Goal: Transaction & Acquisition: Purchase product/service

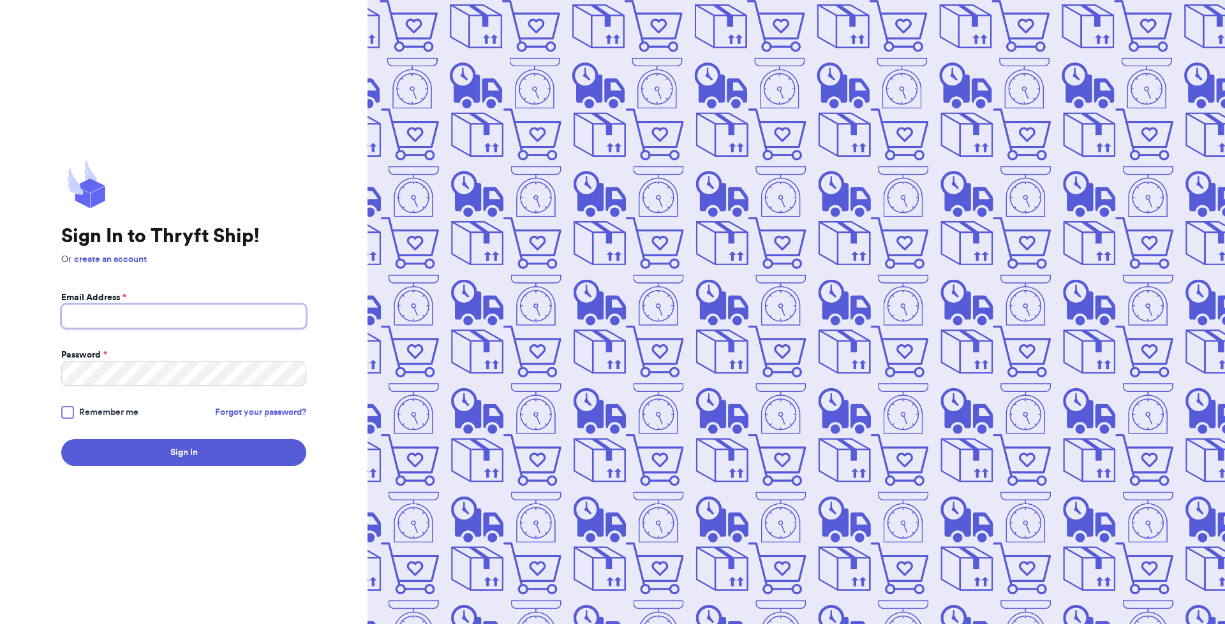
click at [168, 315] on input "Email Address *" at bounding box center [183, 316] width 245 height 24
type input "[EMAIL_ADDRESS][DOMAIN_NAME]"
click at [61, 439] on button "Sign In" at bounding box center [183, 452] width 245 height 27
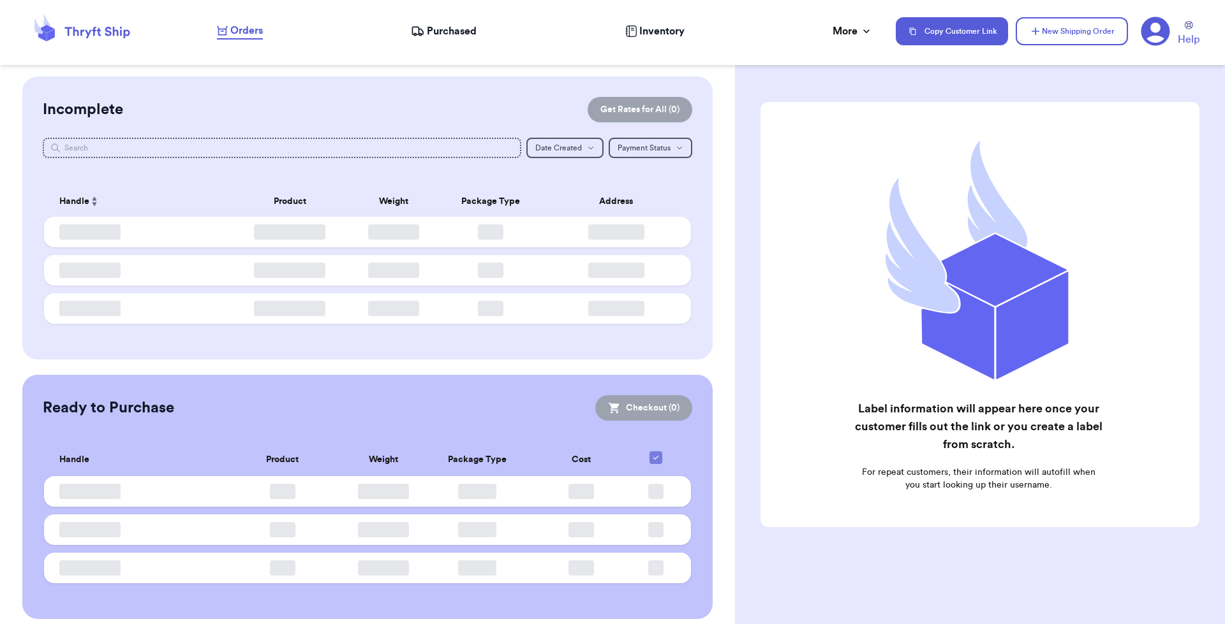
checkbox input "false"
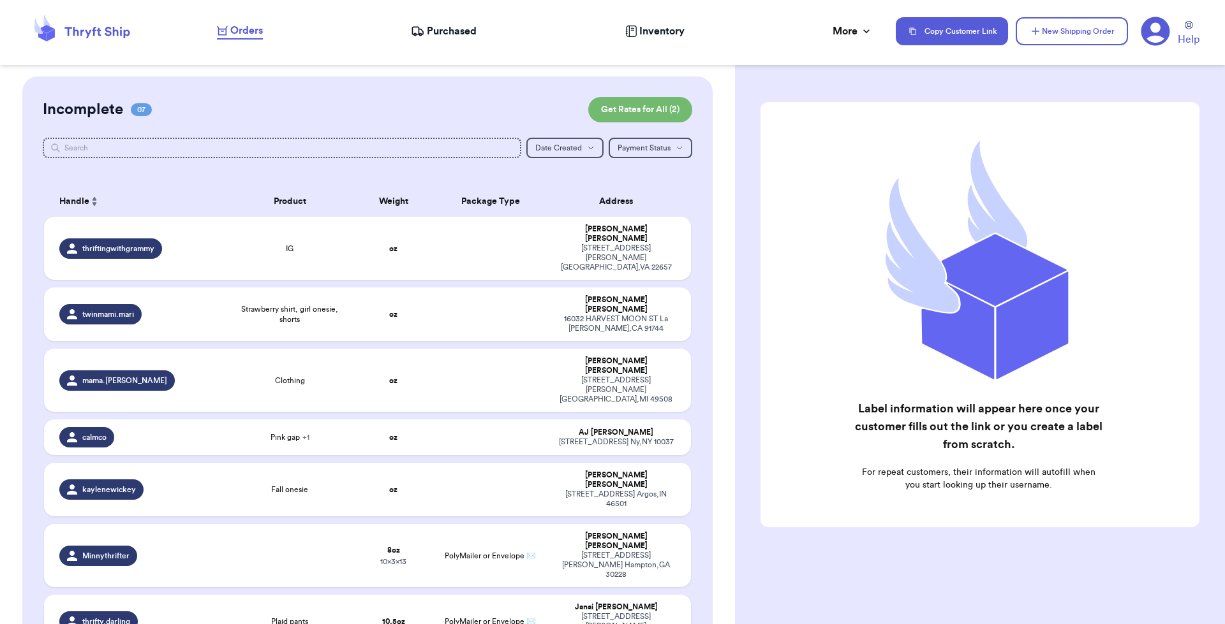
click at [95, 617] on span "thrifty.darling" at bounding box center [106, 622] width 48 height 10
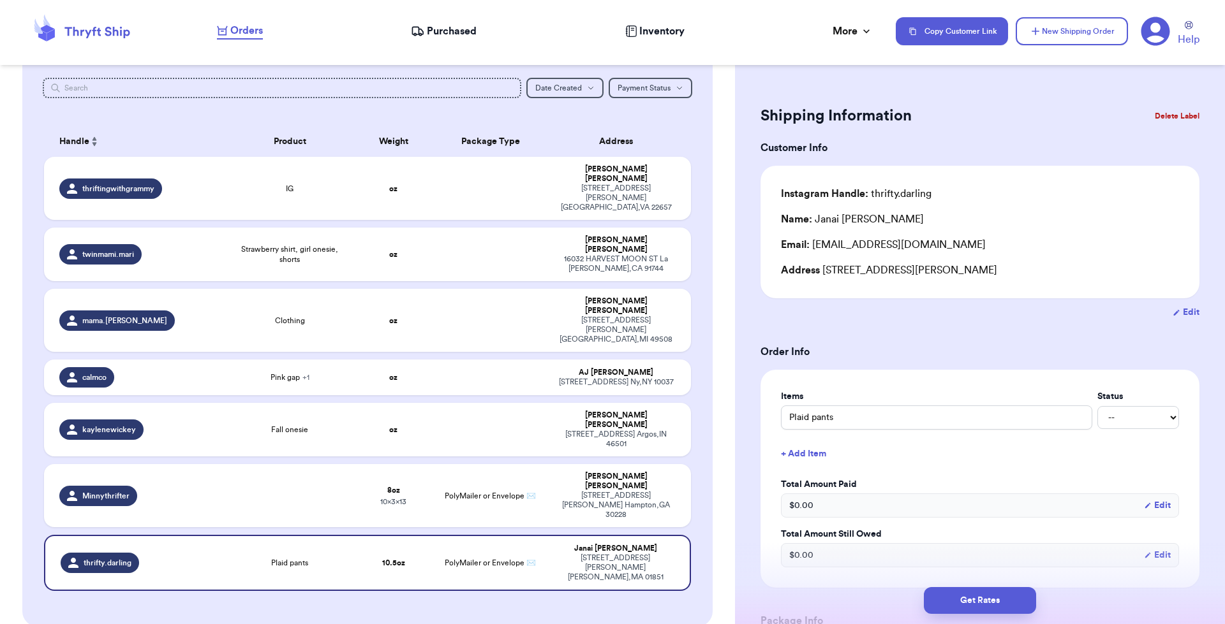
scroll to position [168, 0]
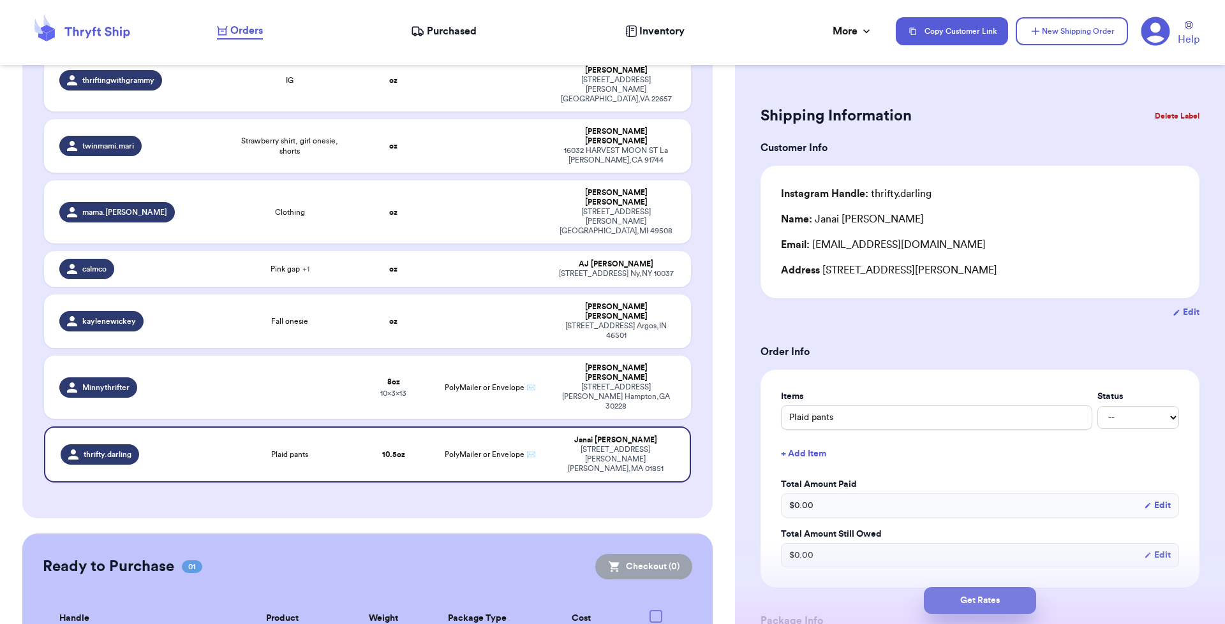
click at [1006, 603] on button "Get Rates" at bounding box center [980, 600] width 112 height 27
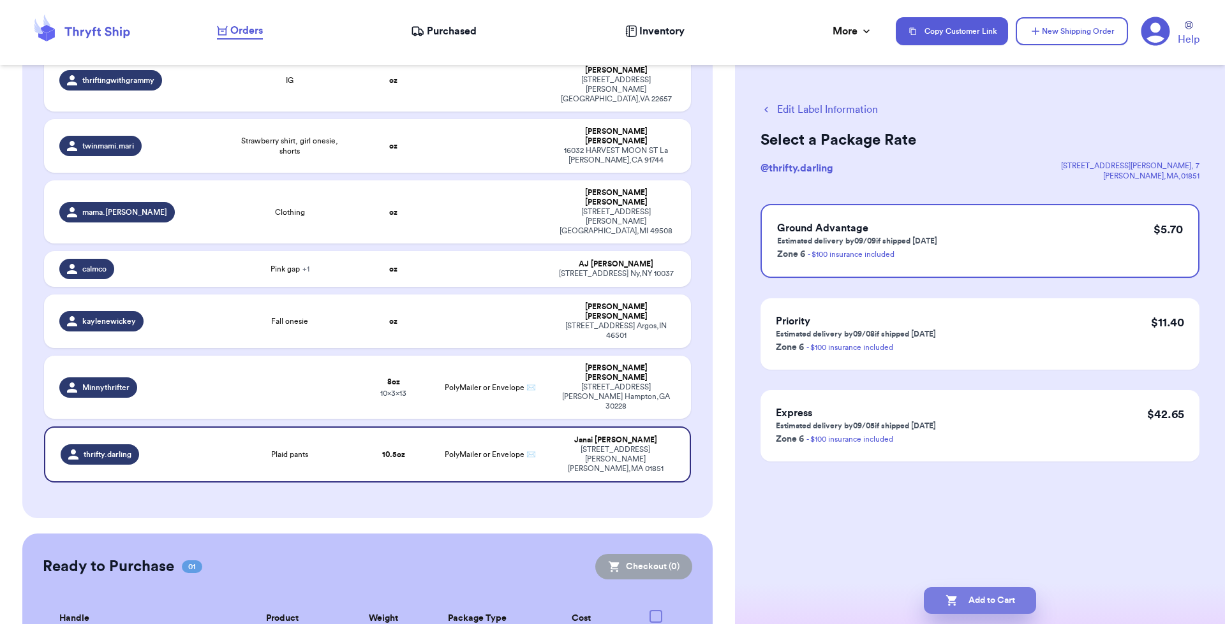
click at [989, 598] on button "Add to Cart" at bounding box center [980, 600] width 112 height 27
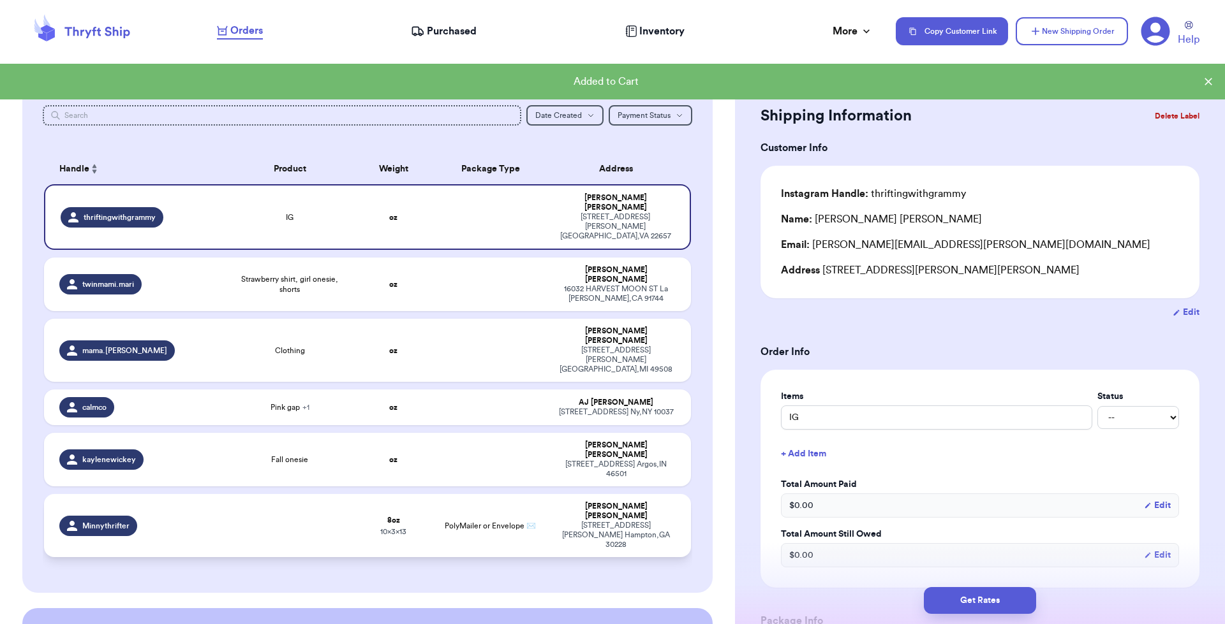
scroll to position [96, 0]
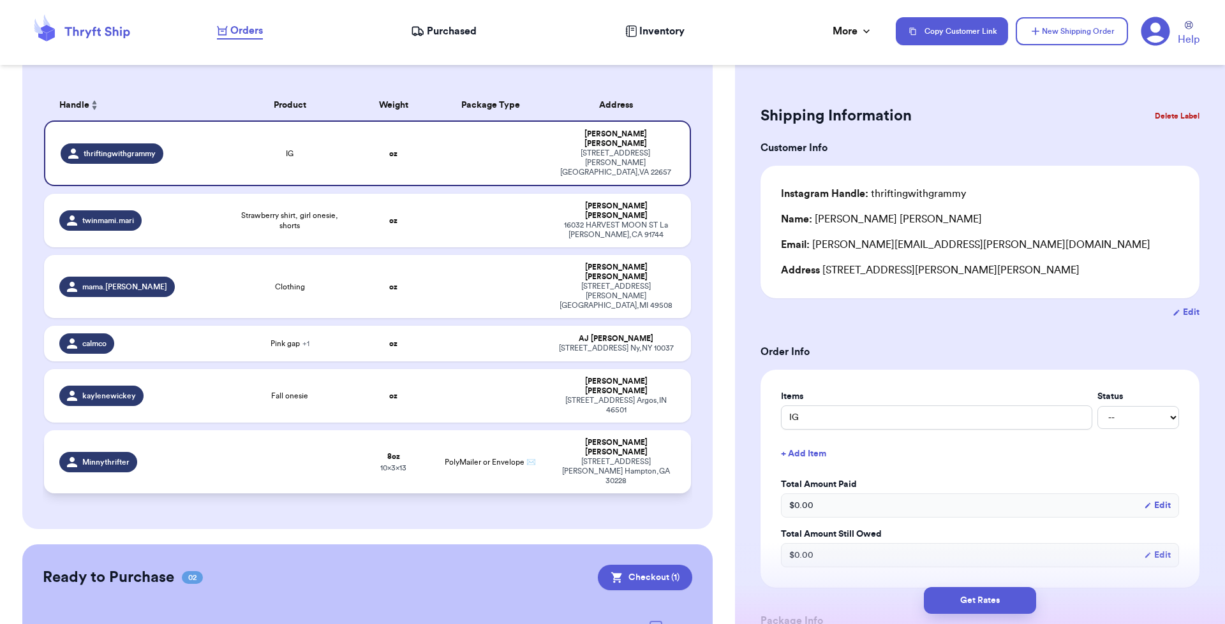
click at [114, 457] on span "Minnythrifter" at bounding box center [105, 462] width 47 height 10
type input "8"
type input "13"
type input "10"
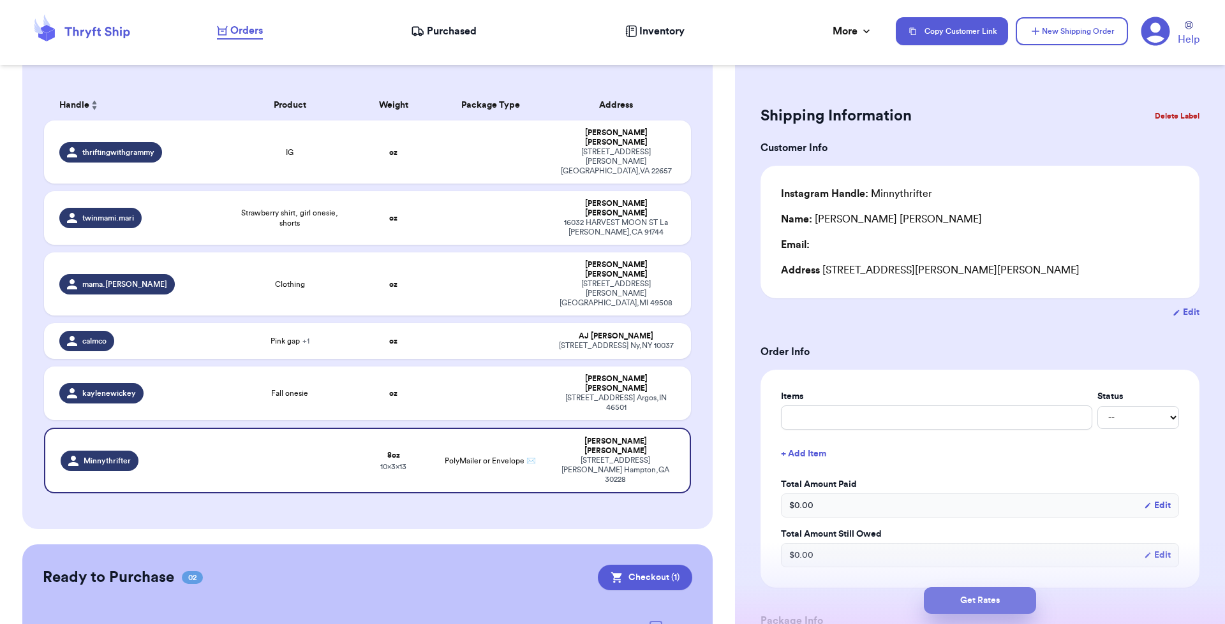
click at [1006, 603] on button "Get Rates" at bounding box center [980, 600] width 112 height 27
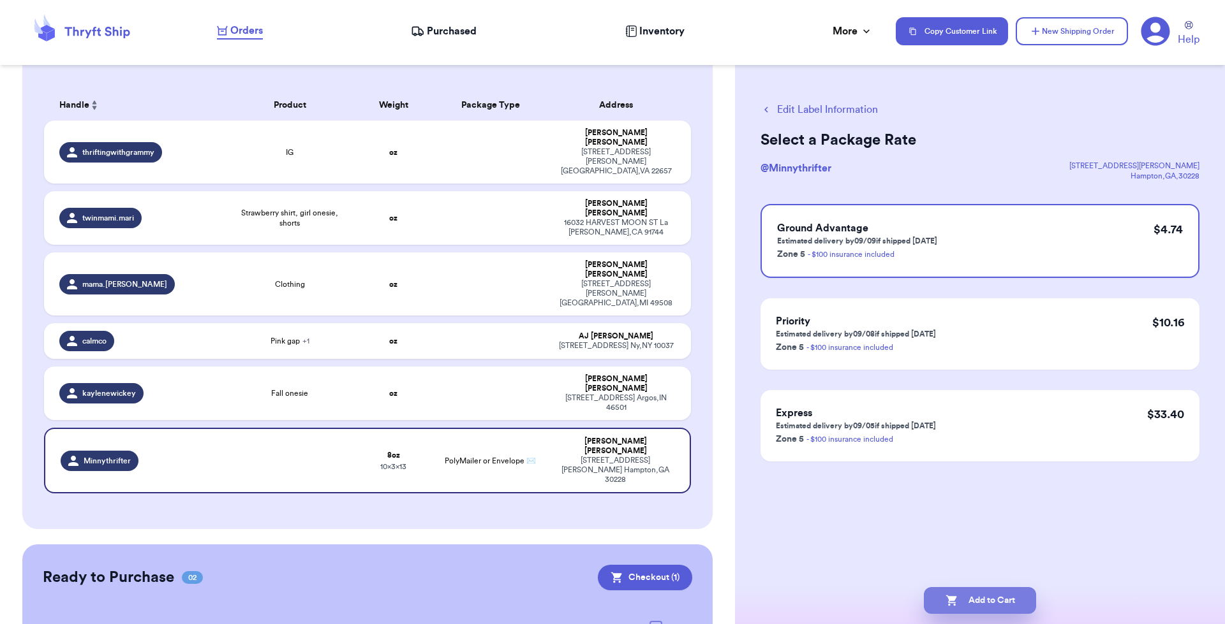
click at [990, 596] on button "Add to Cart" at bounding box center [980, 600] width 112 height 27
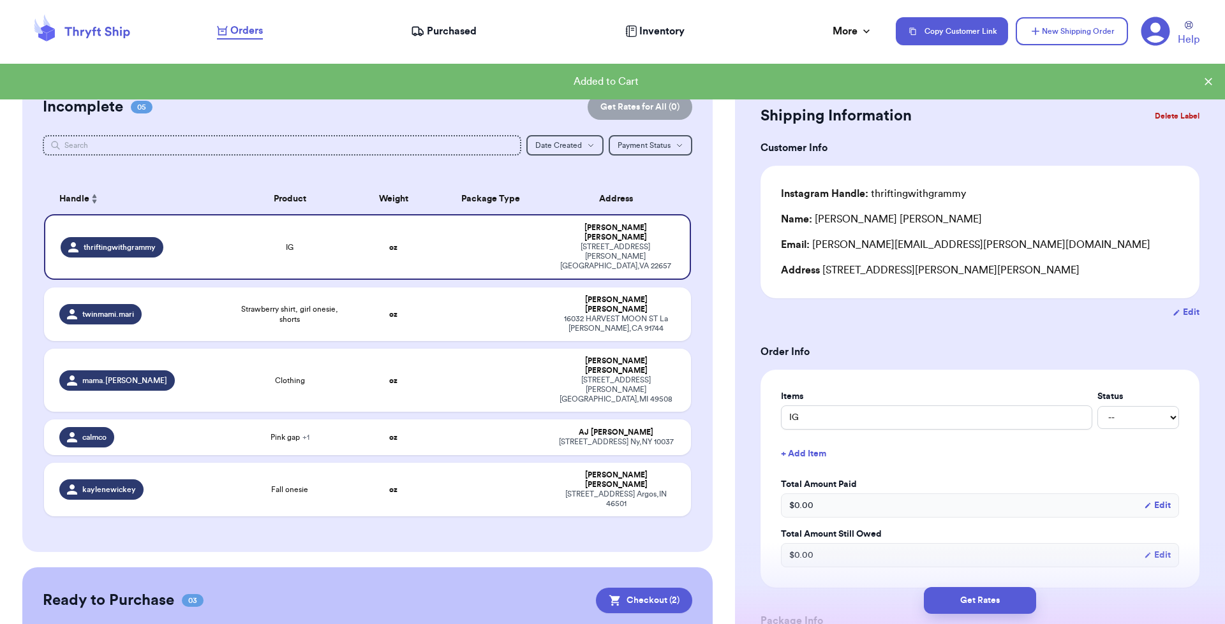
scroll to position [0, 0]
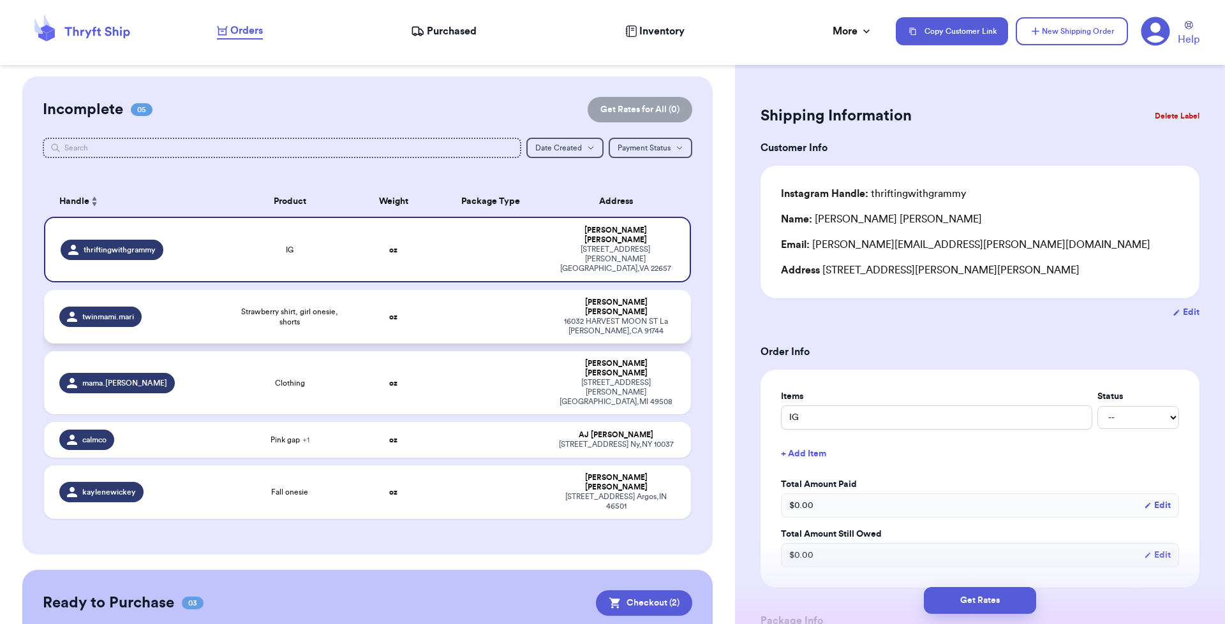
click at [182, 307] on div "twinmami.mari" at bounding box center [138, 317] width 158 height 20
type input "Strawberry shirt, girl onesie, shorts"
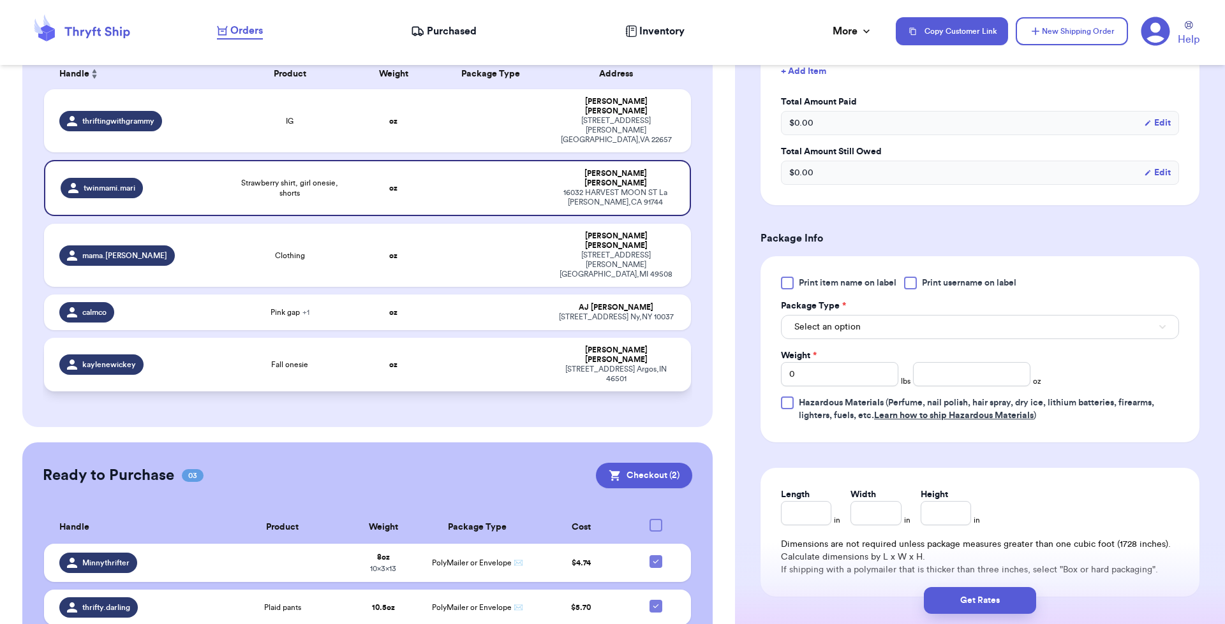
scroll to position [160, 0]
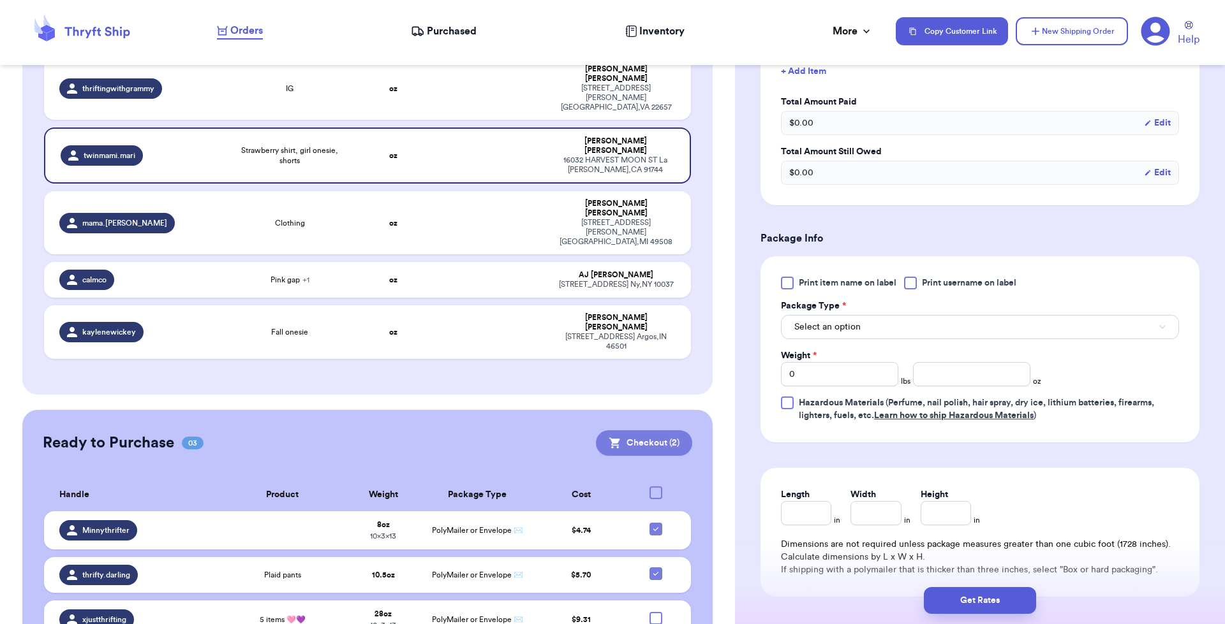
click at [648, 431] on button "Checkout ( 2 )" at bounding box center [644, 444] width 96 height 26
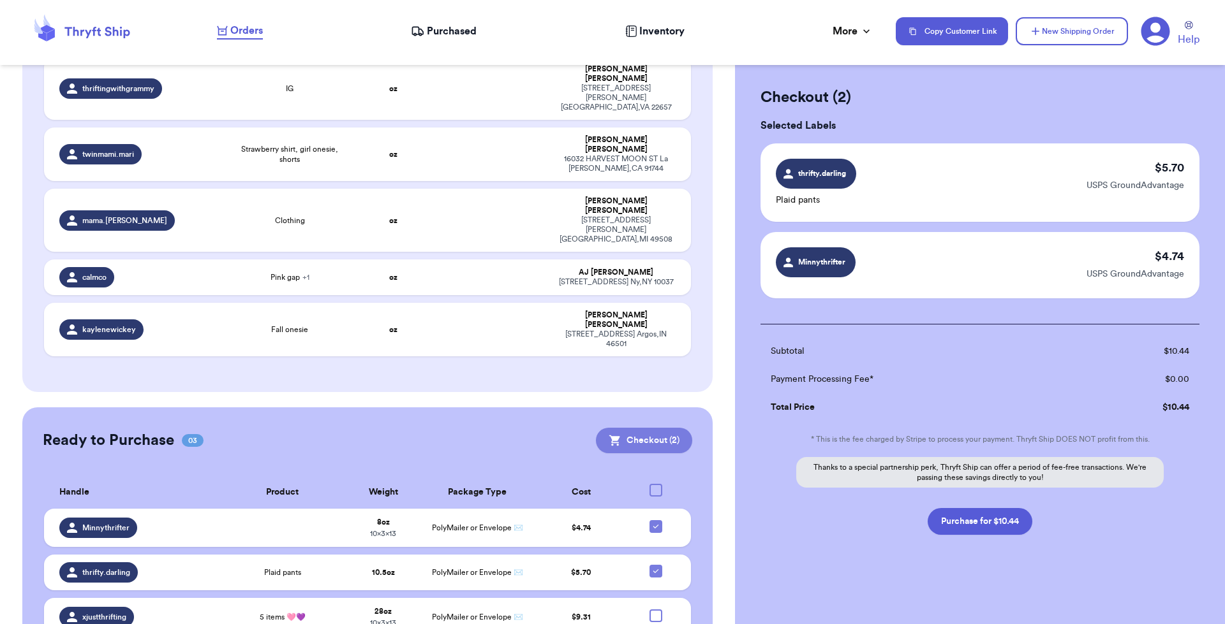
scroll to position [15, 0]
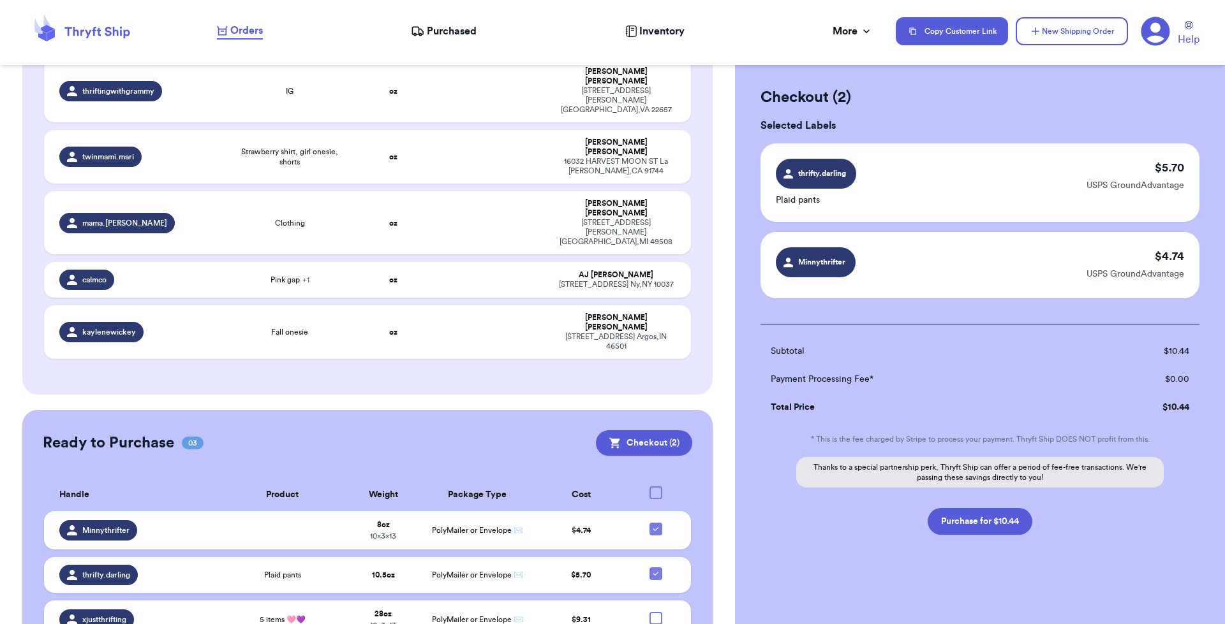
click at [1005, 515] on button "Purchase for $10.44" at bounding box center [979, 521] width 105 height 27
checkbox input "false"
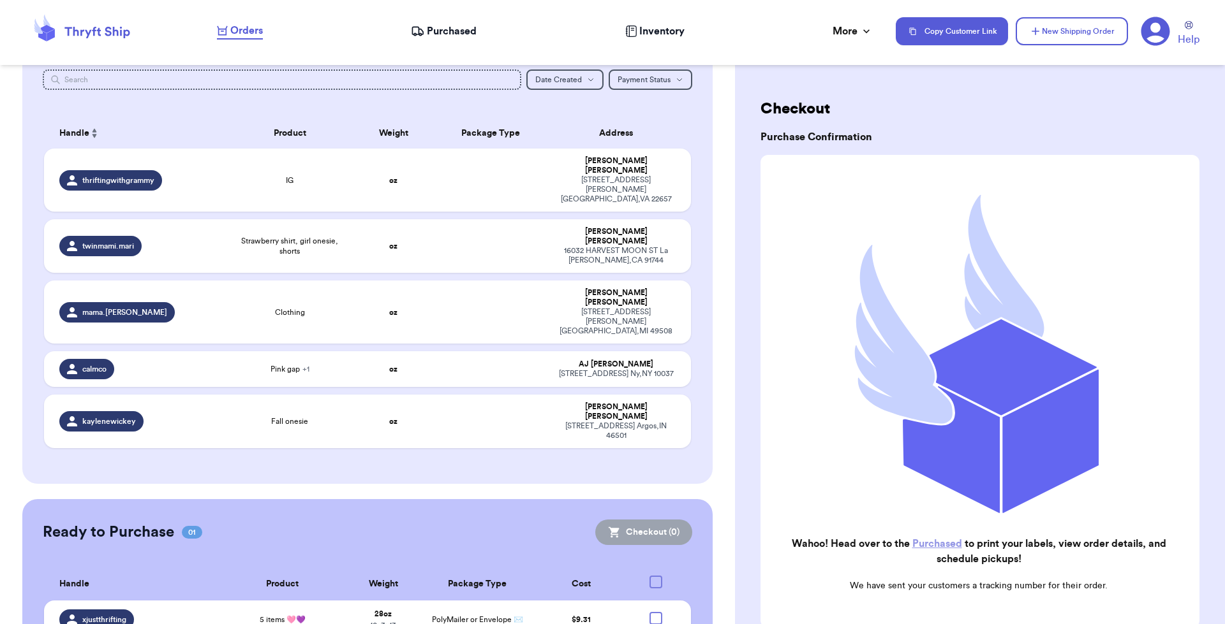
scroll to position [0, 0]
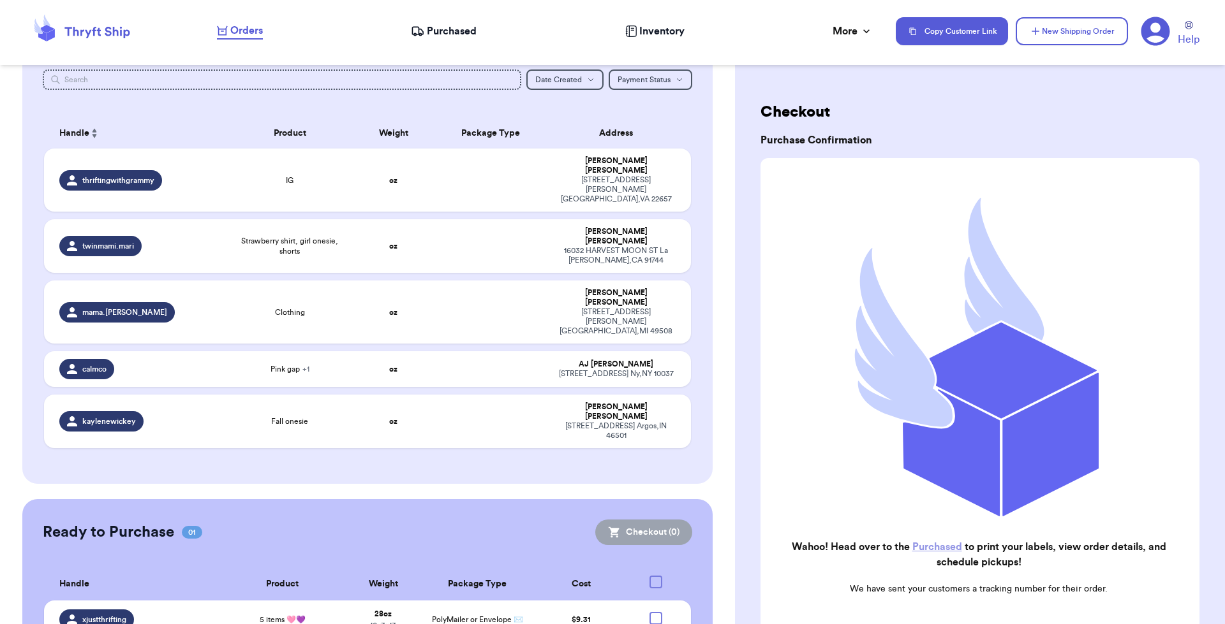
click at [427, 36] on span "Purchased" at bounding box center [452, 31] width 50 height 15
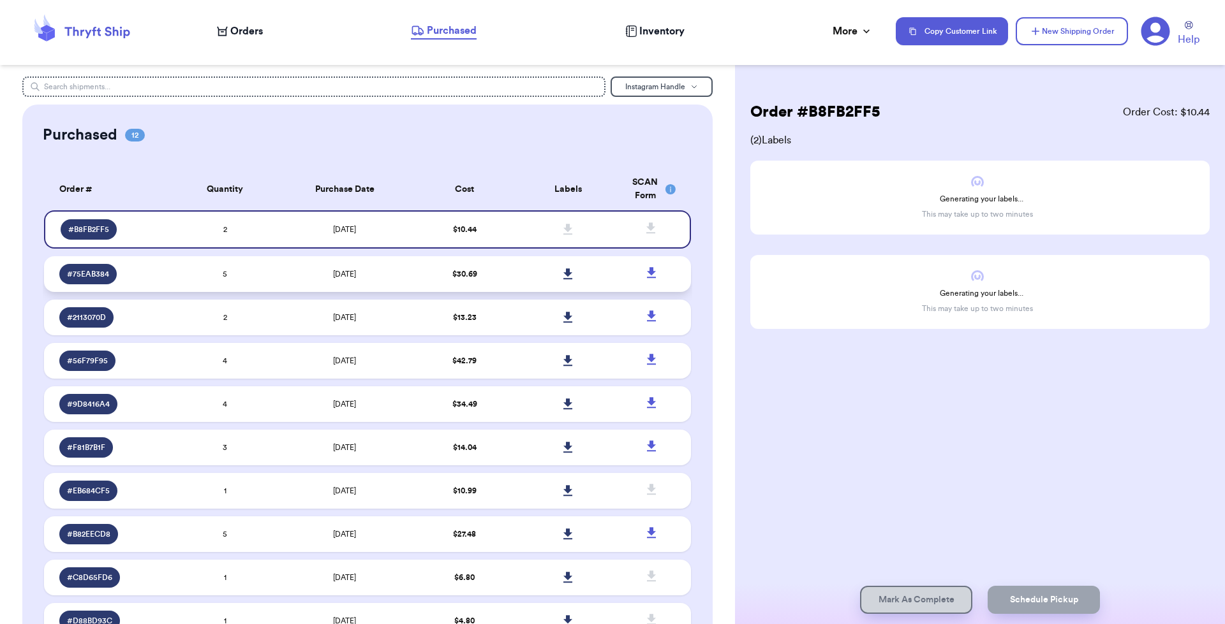
click at [563, 277] on icon at bounding box center [568, 274] width 10 height 11
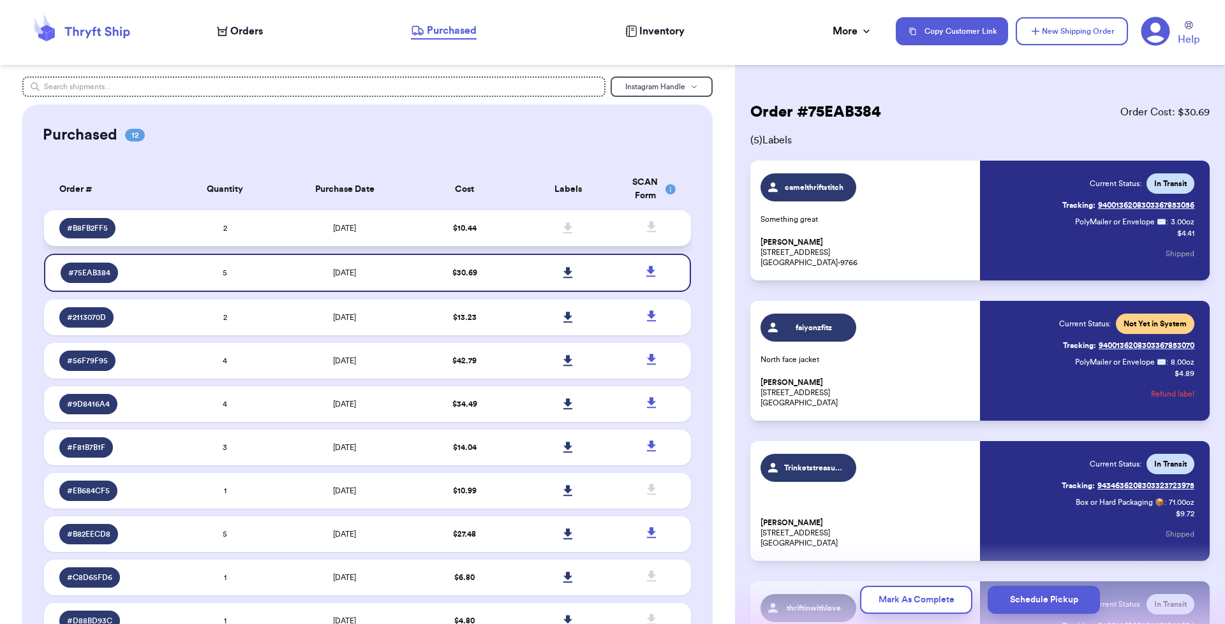
click at [386, 230] on td "[DATE]" at bounding box center [345, 228] width 136 height 36
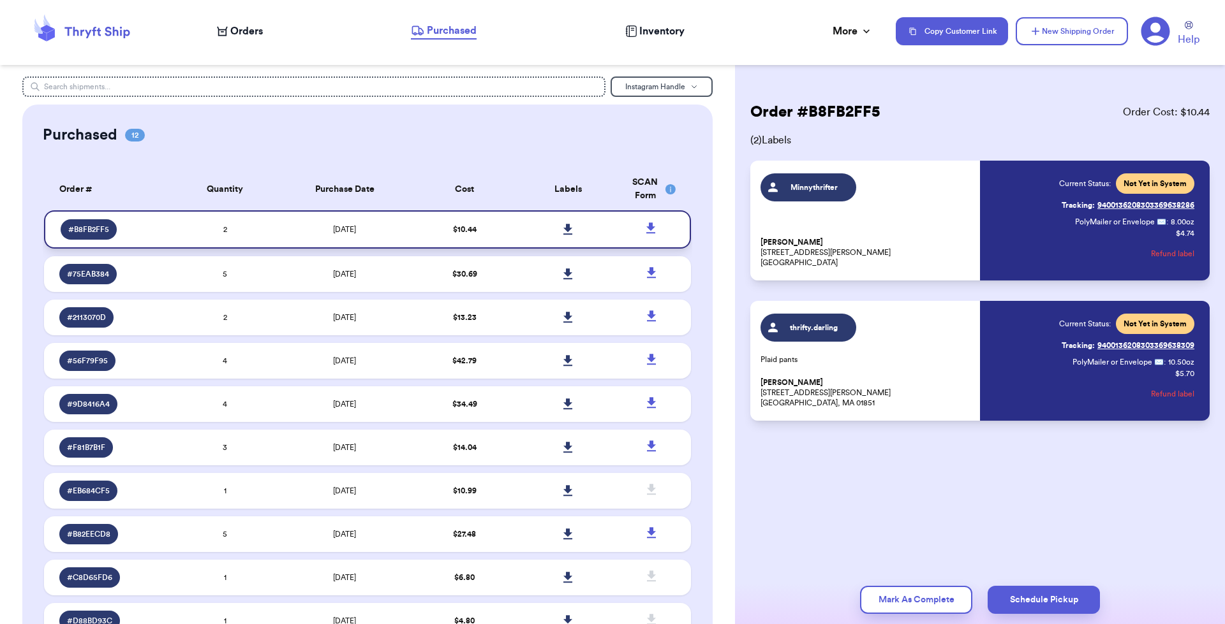
click at [563, 228] on icon at bounding box center [567, 229] width 9 height 11
